Goal: Information Seeking & Learning: Get advice/opinions

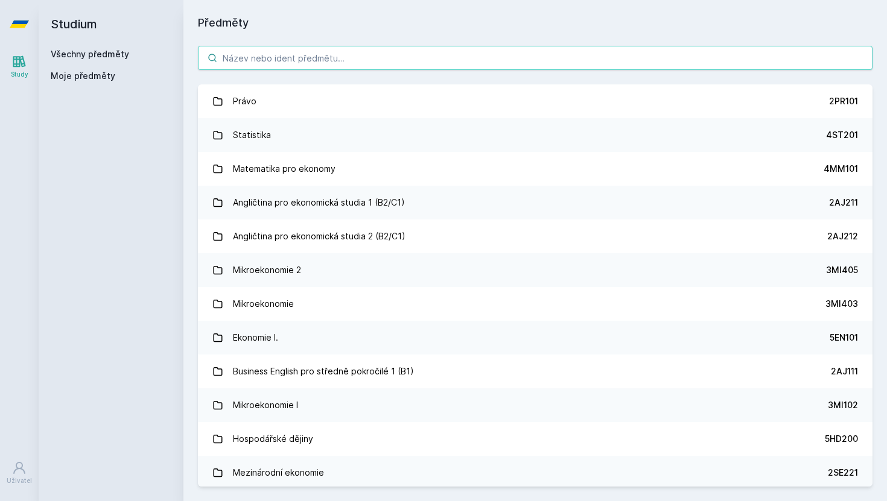
click at [293, 56] on input "search" at bounding box center [535, 58] width 675 height 24
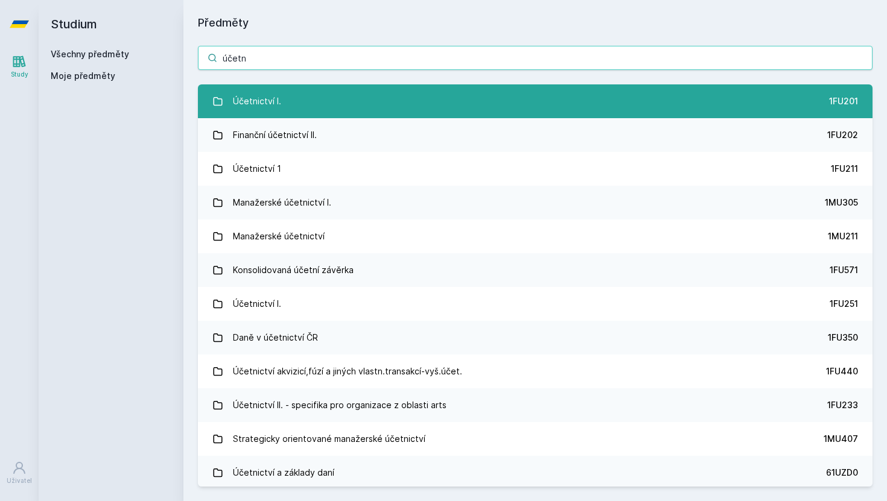
type input "účetn"
click at [268, 100] on div "Účetnictví I." at bounding box center [257, 101] width 48 height 24
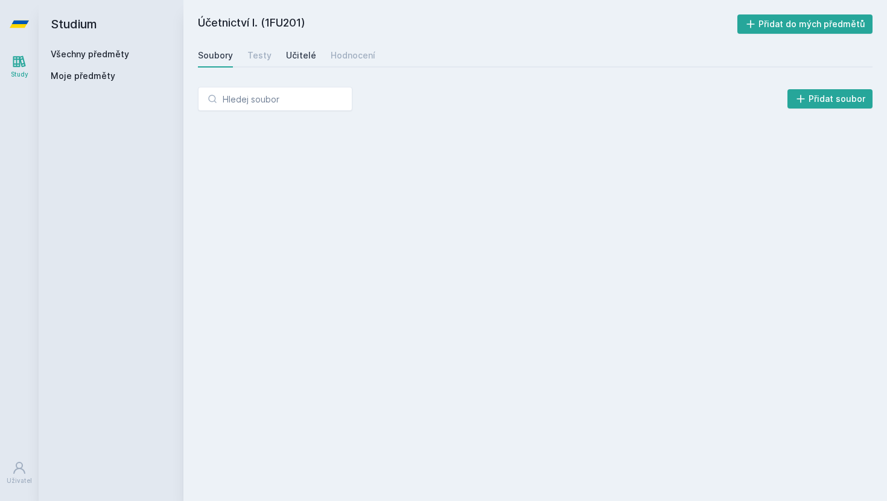
click at [291, 60] on div "Učitelé" at bounding box center [301, 55] width 30 height 12
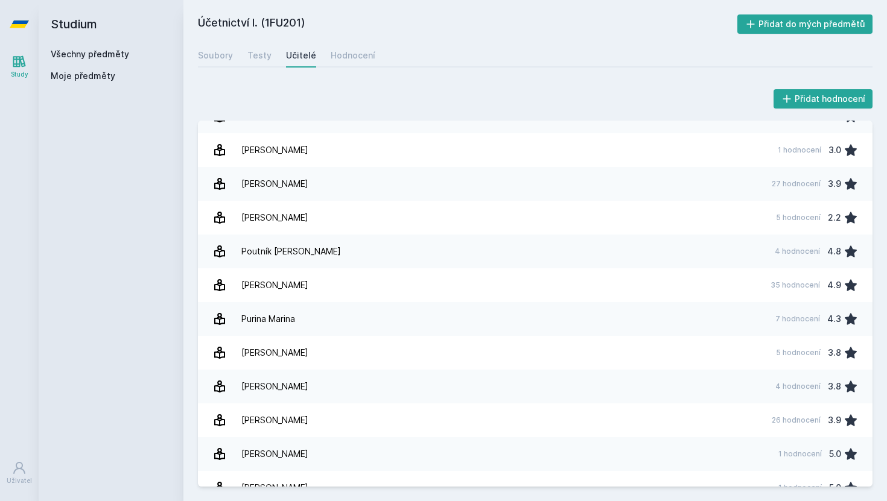
scroll to position [1274, 0]
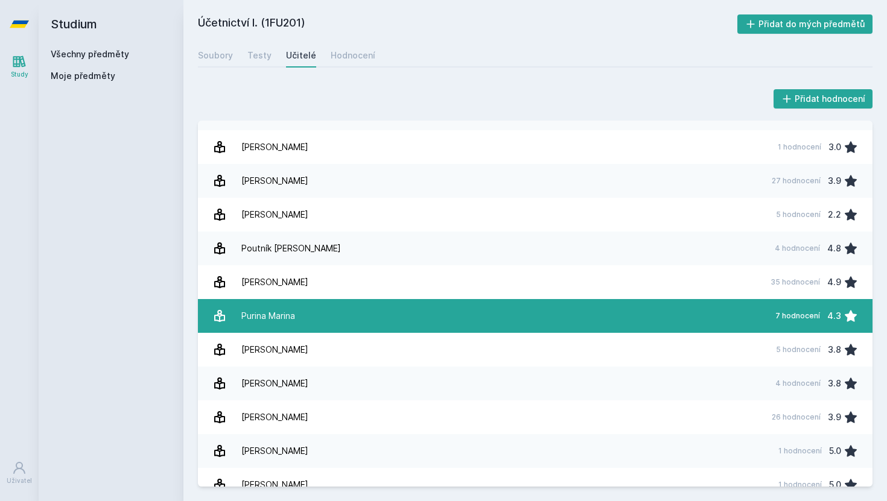
click at [345, 315] on link "Purina Marina 7 hodnocení 4.3" at bounding box center [535, 316] width 675 height 34
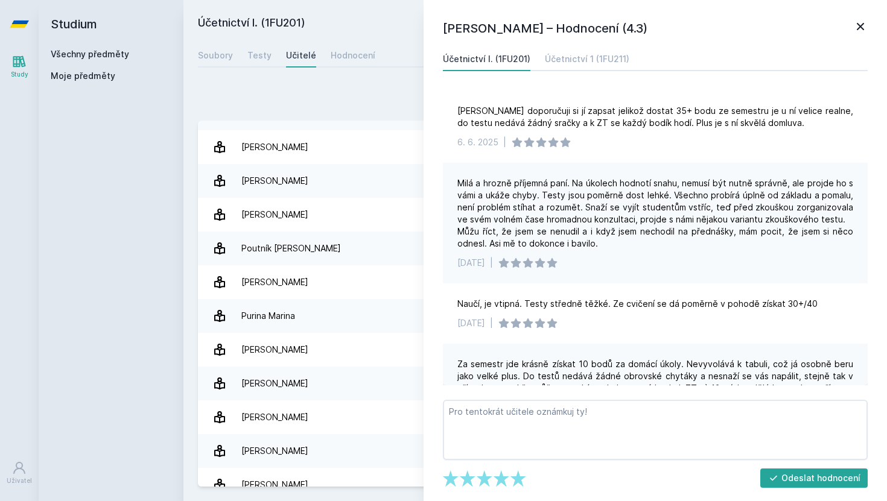
click at [857, 25] on icon at bounding box center [860, 26] width 14 height 14
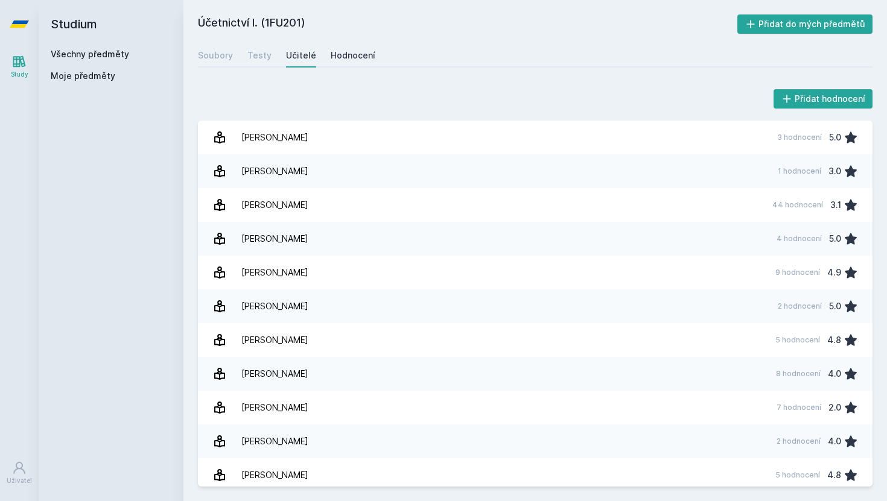
click at [359, 54] on div "Hodnocení" at bounding box center [353, 55] width 45 height 12
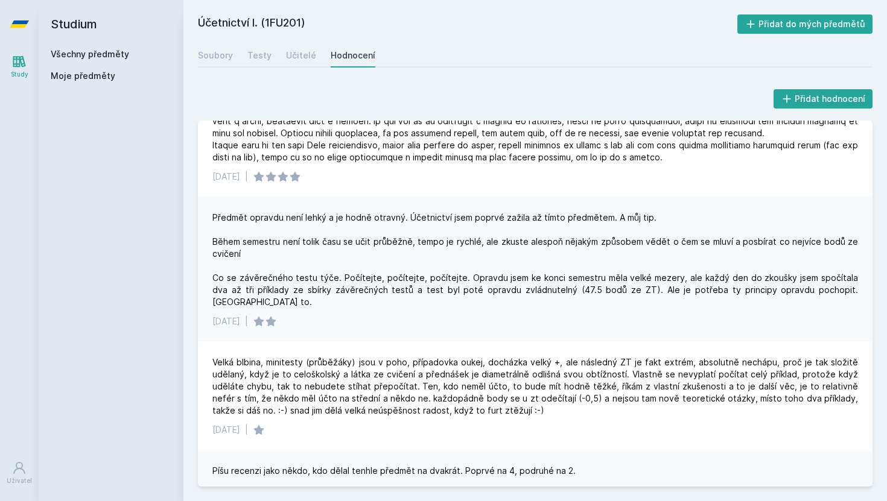
scroll to position [772, 0]
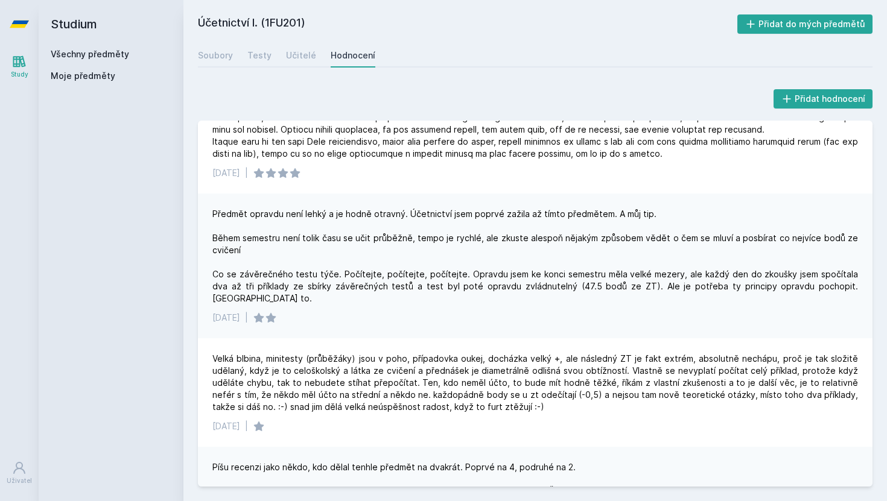
click at [277, 271] on div "Předmět opravdu není lehký a je hodně otravný. Účetnictví jsem poprvé zažila až…" at bounding box center [535, 256] width 646 height 97
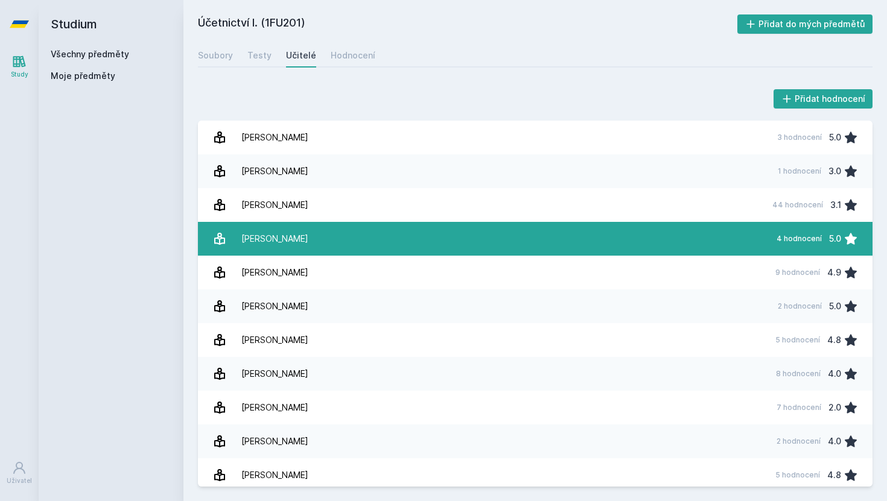
click at [516, 239] on link "[PERSON_NAME] 4 hodnocení 5.0" at bounding box center [535, 239] width 675 height 34
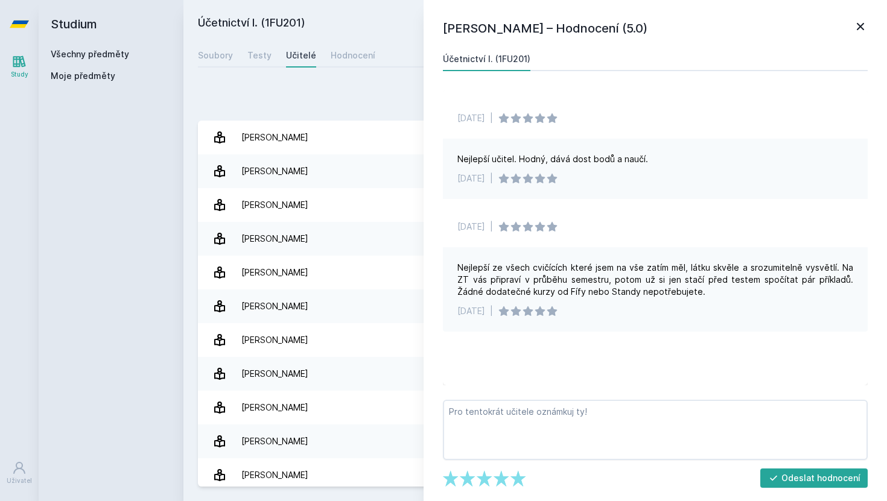
click at [867, 30] on icon at bounding box center [860, 26] width 14 height 14
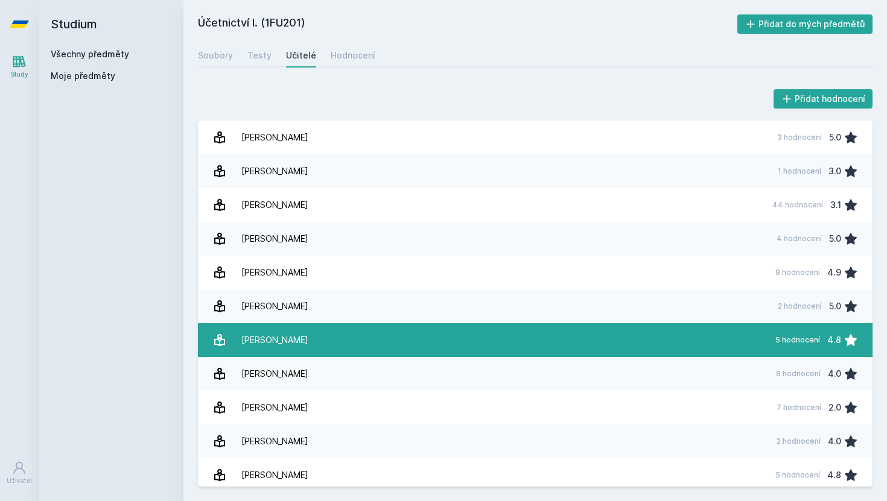
click at [615, 340] on link "[PERSON_NAME] 5 hodnocení 4.8" at bounding box center [535, 340] width 675 height 34
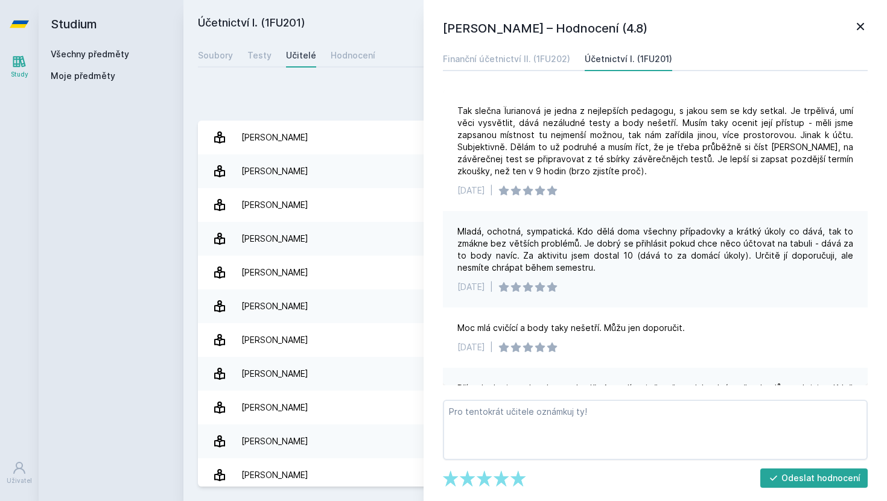
click at [856, 27] on icon at bounding box center [860, 26] width 14 height 14
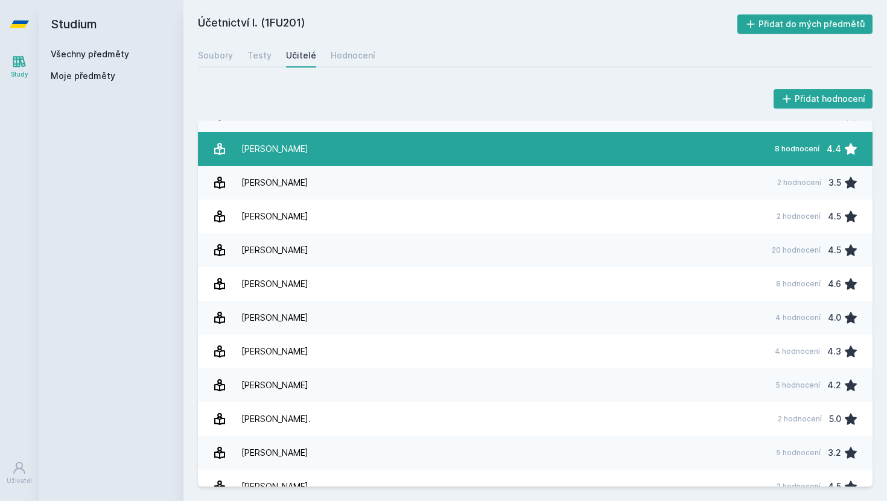
scroll to position [601, 0]
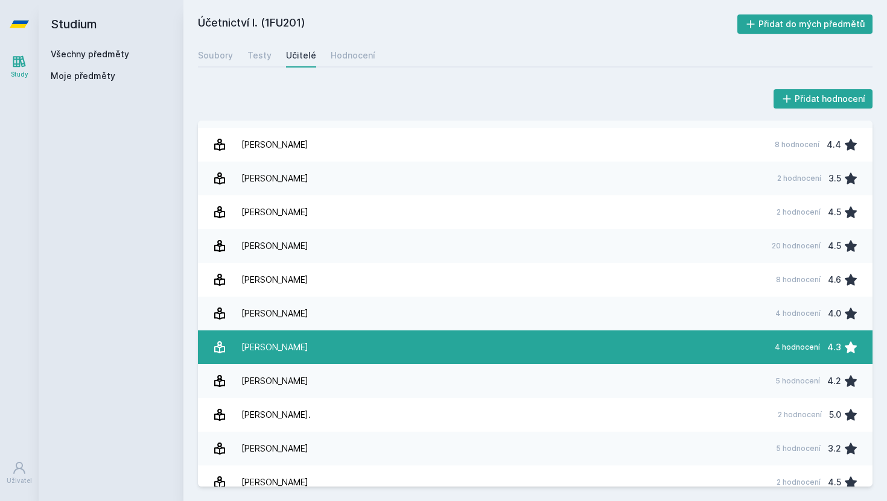
click at [562, 350] on link "[PERSON_NAME] 4 hodnocení 4.3" at bounding box center [535, 348] width 675 height 34
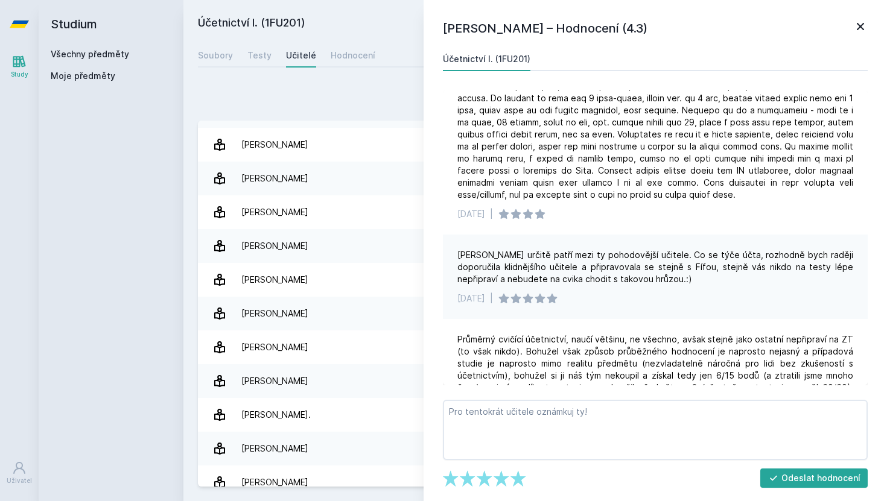
scroll to position [52, 0]
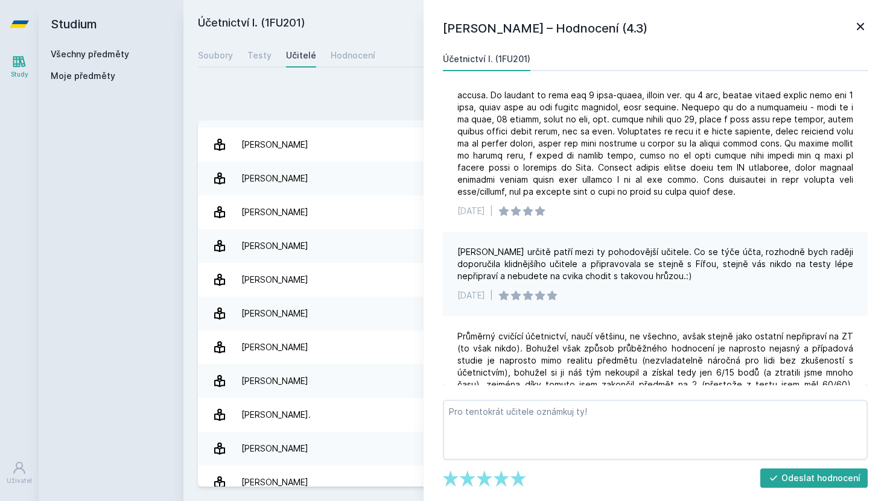
click at [860, 23] on icon at bounding box center [860, 26] width 14 height 14
